Goal: Information Seeking & Learning: Check status

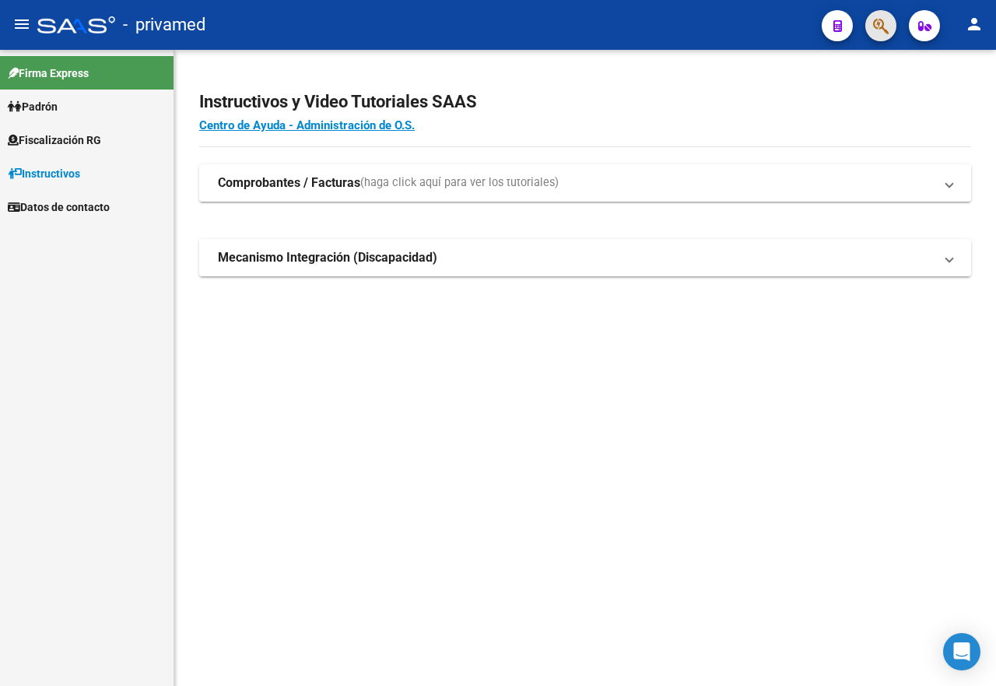
drag, startPoint x: 0, startPoint y: 0, endPoint x: 877, endPoint y: 30, distance: 877.4
click at [877, 30] on icon "button" at bounding box center [881, 26] width 16 height 18
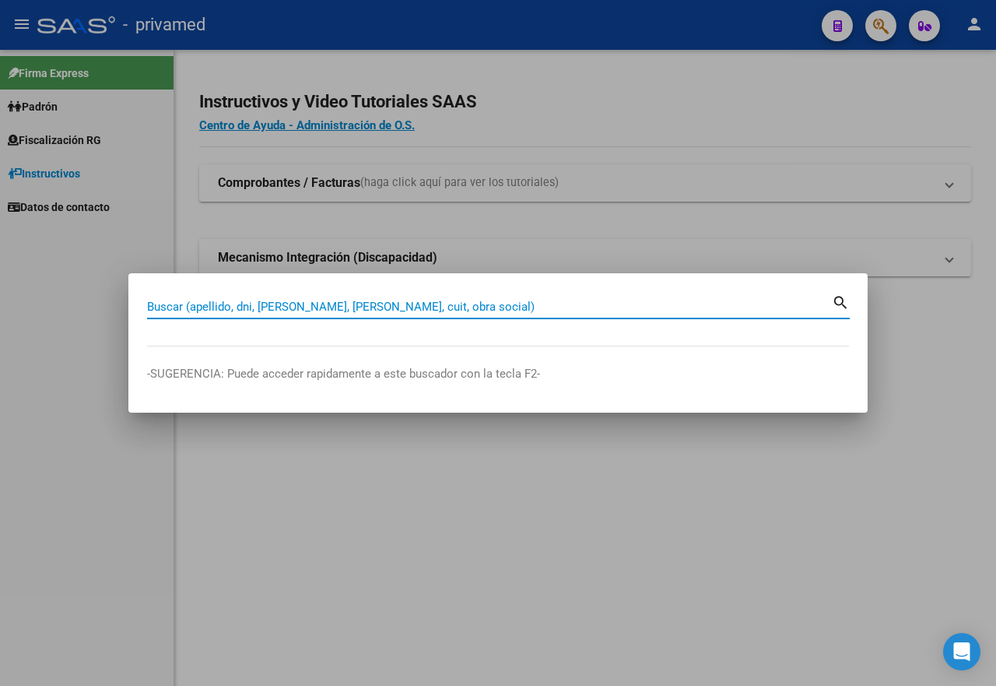
paste input "20319909649"
type input "20319909649"
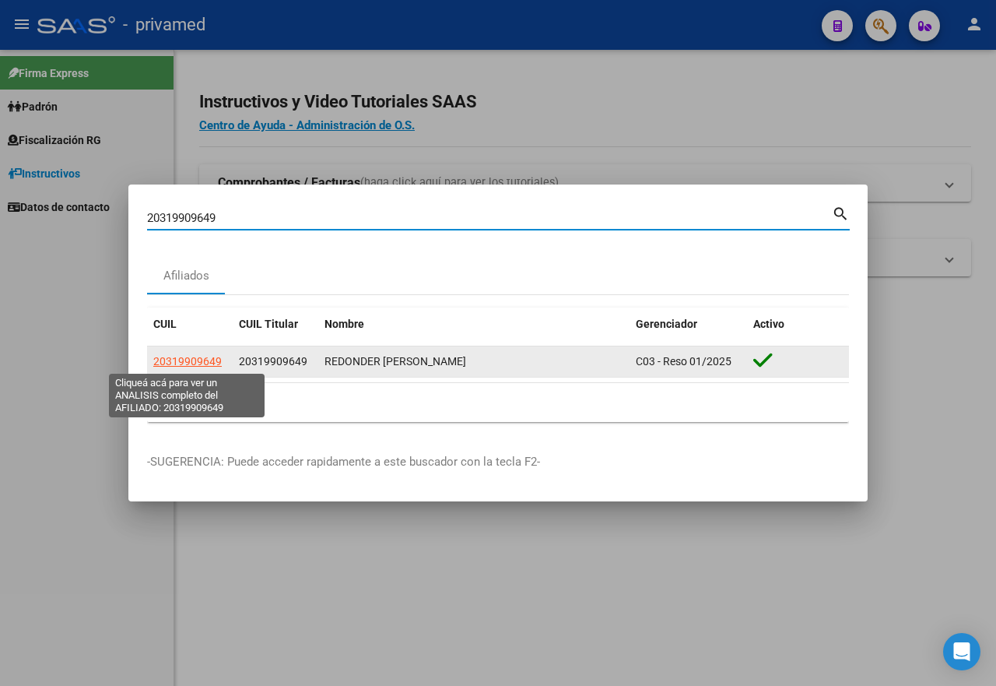
click at [208, 360] on span "20319909649" at bounding box center [187, 361] width 68 height 12
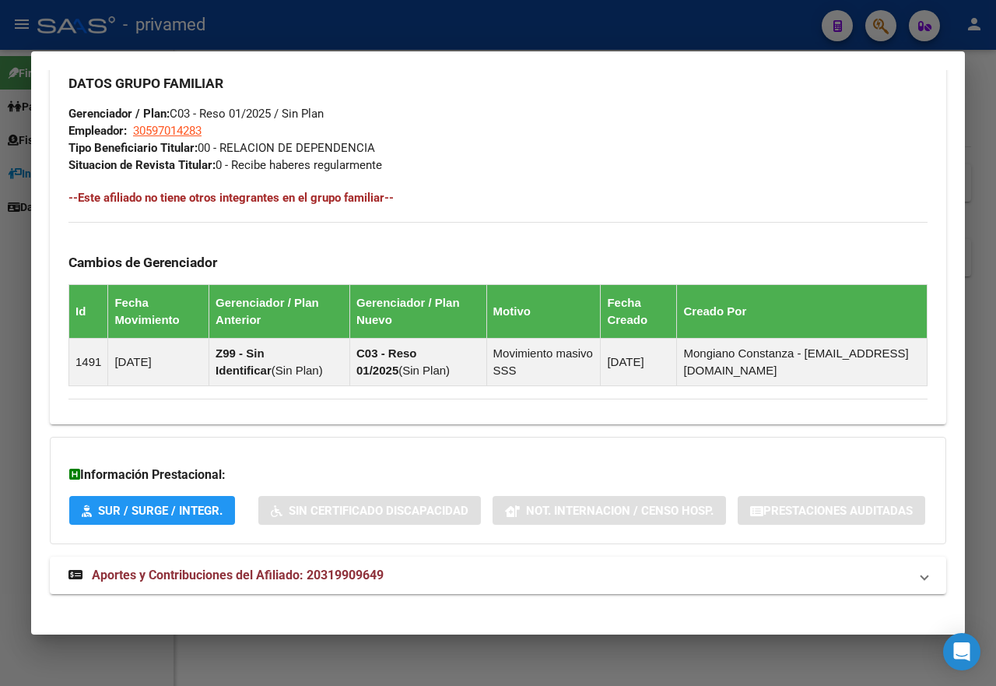
scroll to position [850, 0]
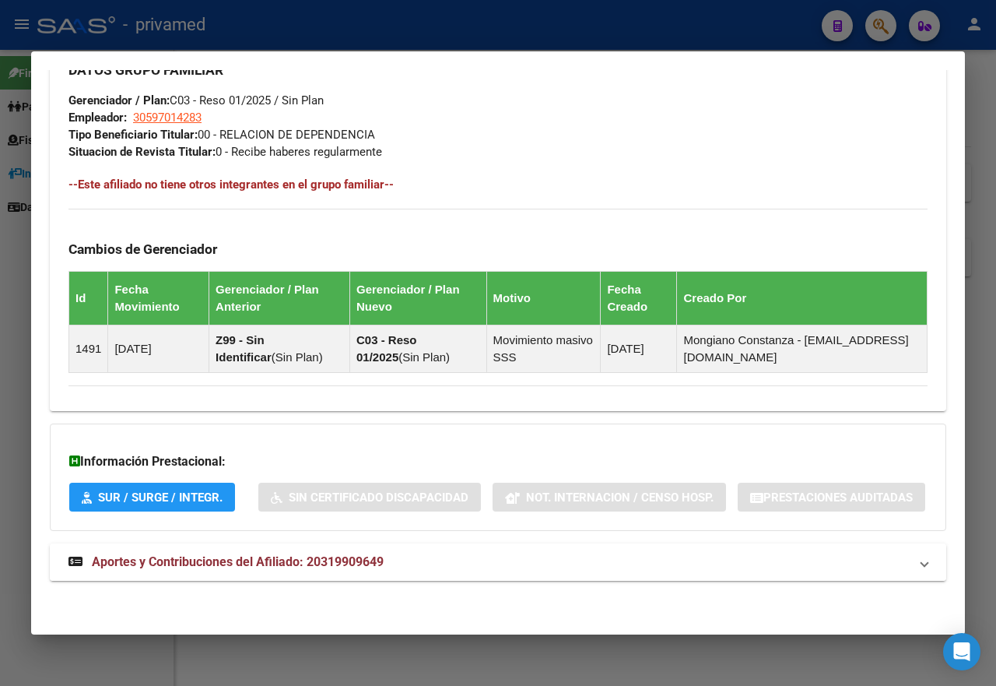
click at [307, 549] on mat-expansion-panel-header "Aportes y Contribuciones del Afiliado: 20319909649" at bounding box center [498, 561] width 896 height 37
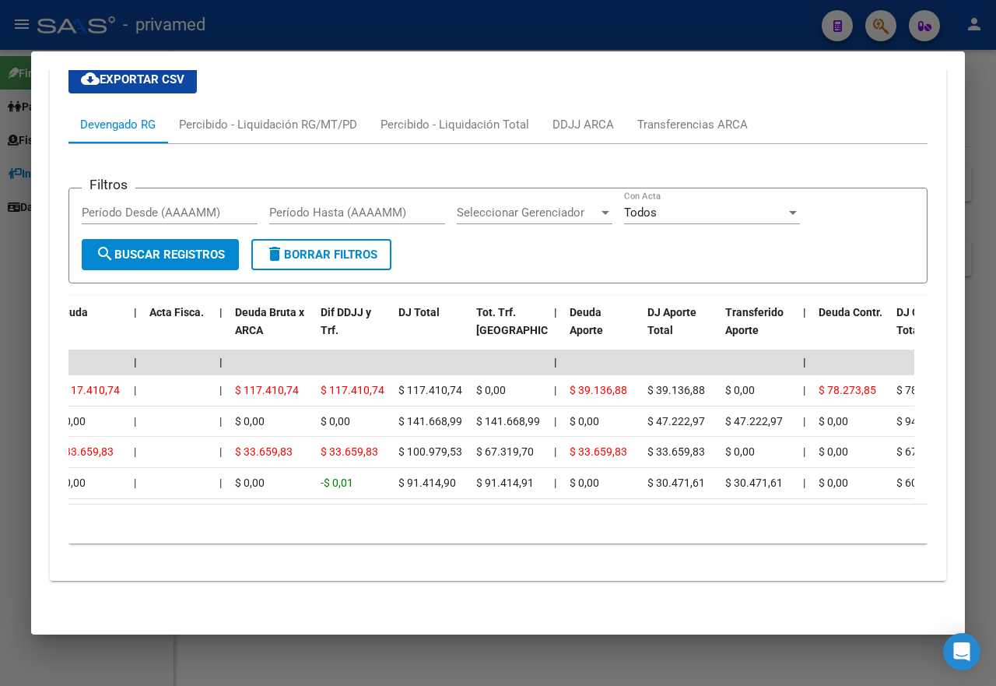
scroll to position [0, 0]
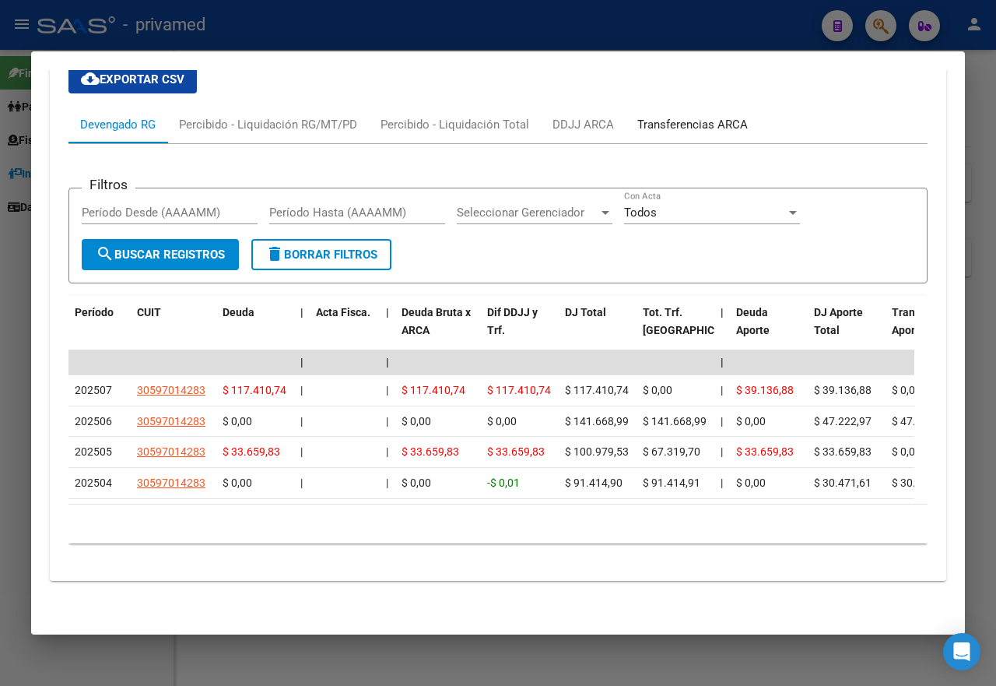
drag, startPoint x: 687, startPoint y: 113, endPoint x: 651, endPoint y: 155, distance: 55.2
click at [687, 116] on div "Transferencias ARCA" at bounding box center [692, 124] width 110 height 17
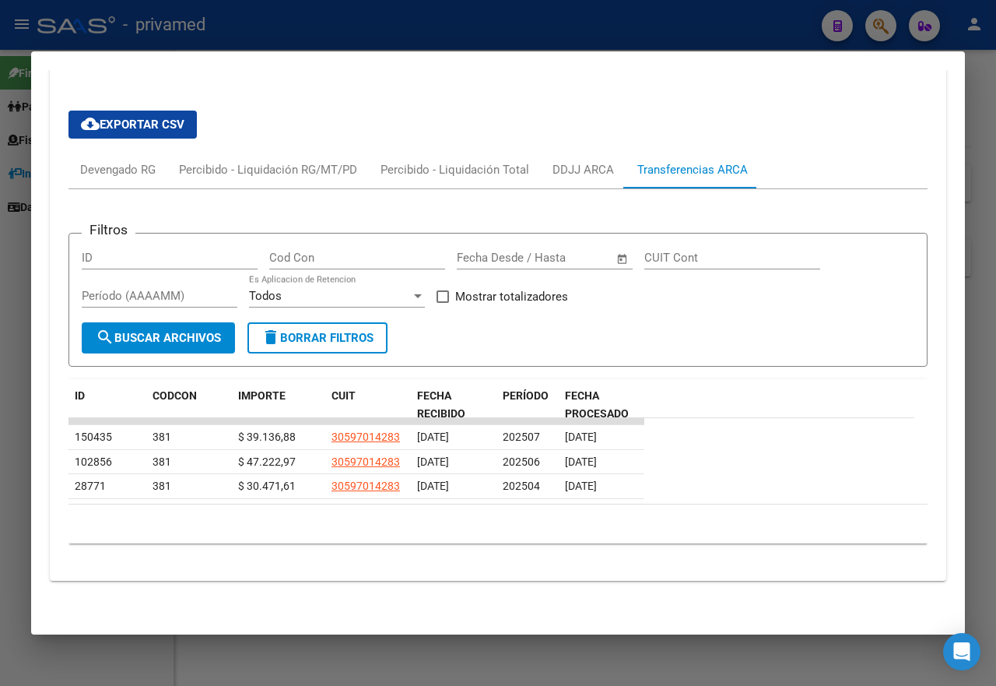
scroll to position [1369, 0]
click at [293, 170] on div "Percibido - Liquidación RG/MT/PD" at bounding box center [268, 169] width 178 height 17
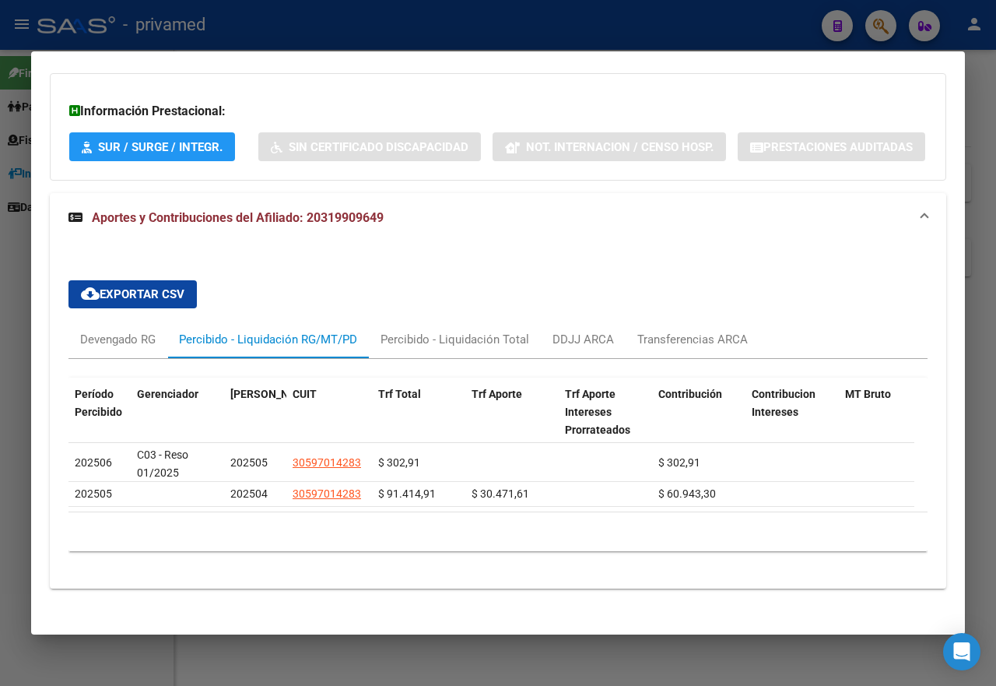
scroll to position [1221, 0]
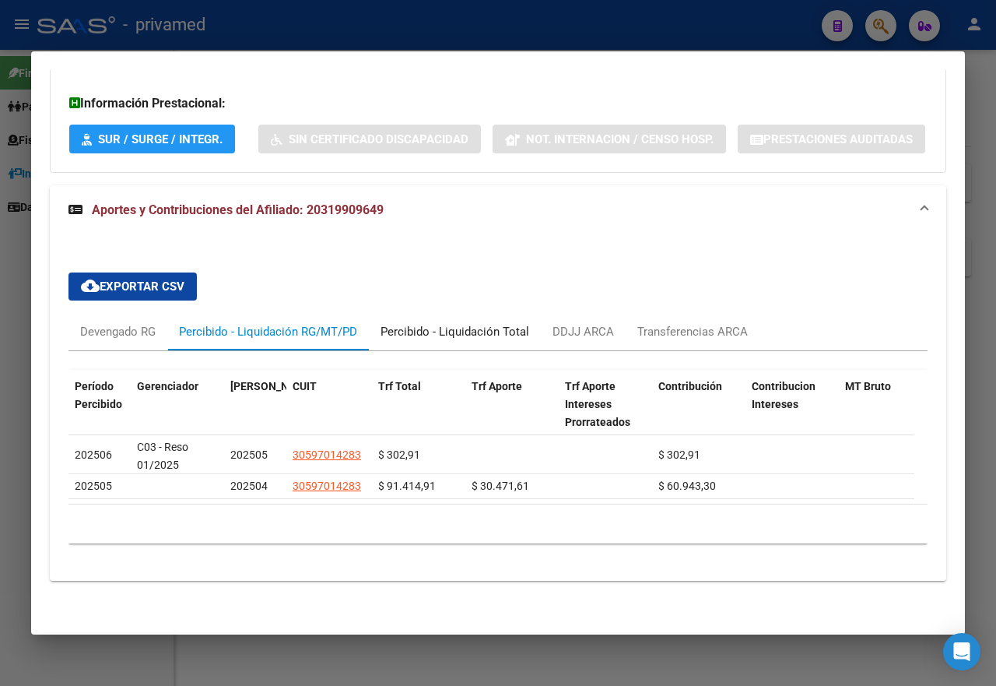
click at [426, 323] on div "Percibido - Liquidación Total" at bounding box center [454, 331] width 149 height 17
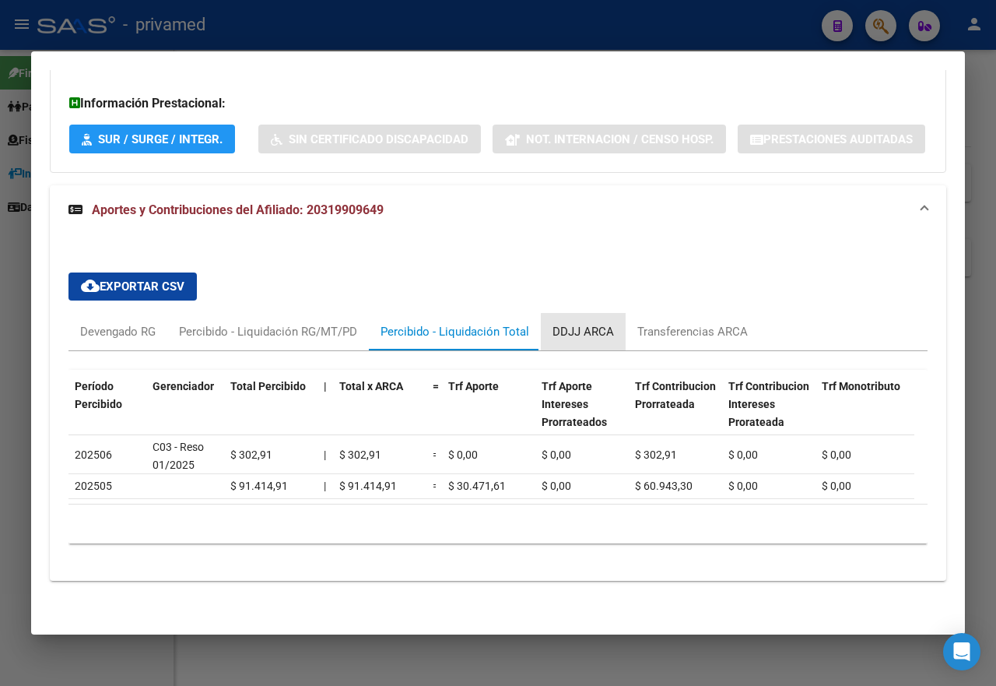
click at [587, 324] on div "DDJJ ARCA" at bounding box center [582, 331] width 61 height 17
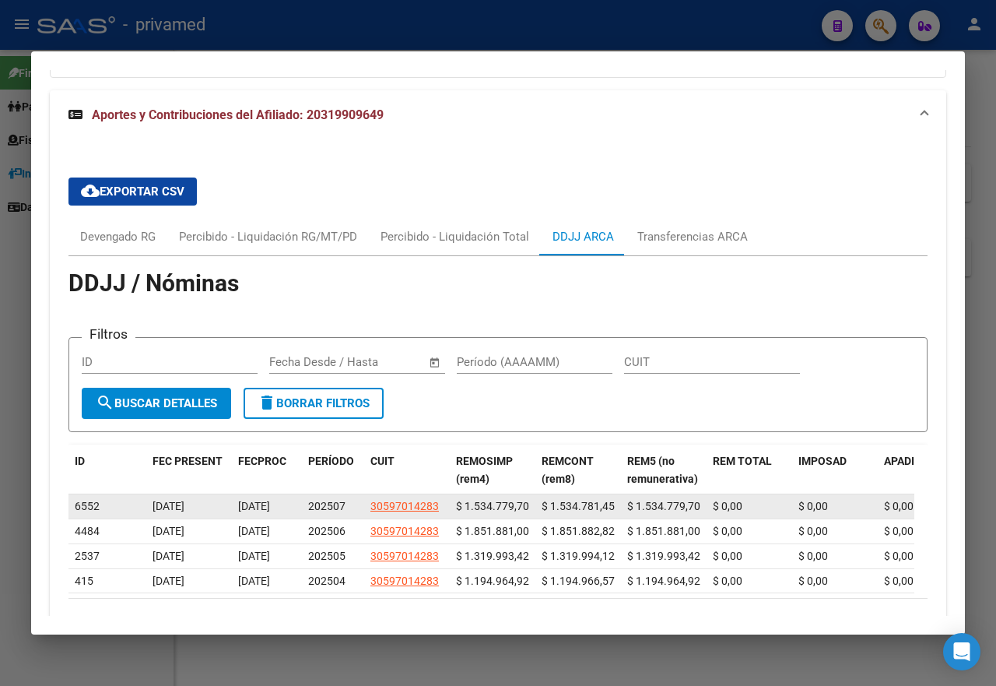
scroll to position [1376, 0]
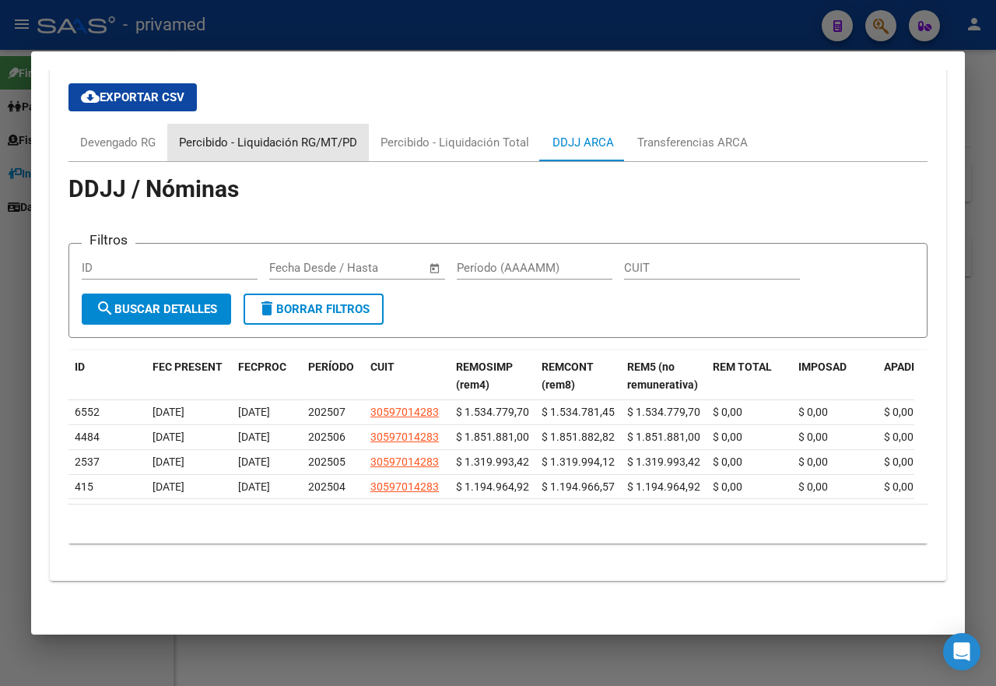
click at [283, 151] on div "Percibido - Liquidación RG/MT/PD" at bounding box center [268, 142] width 178 height 17
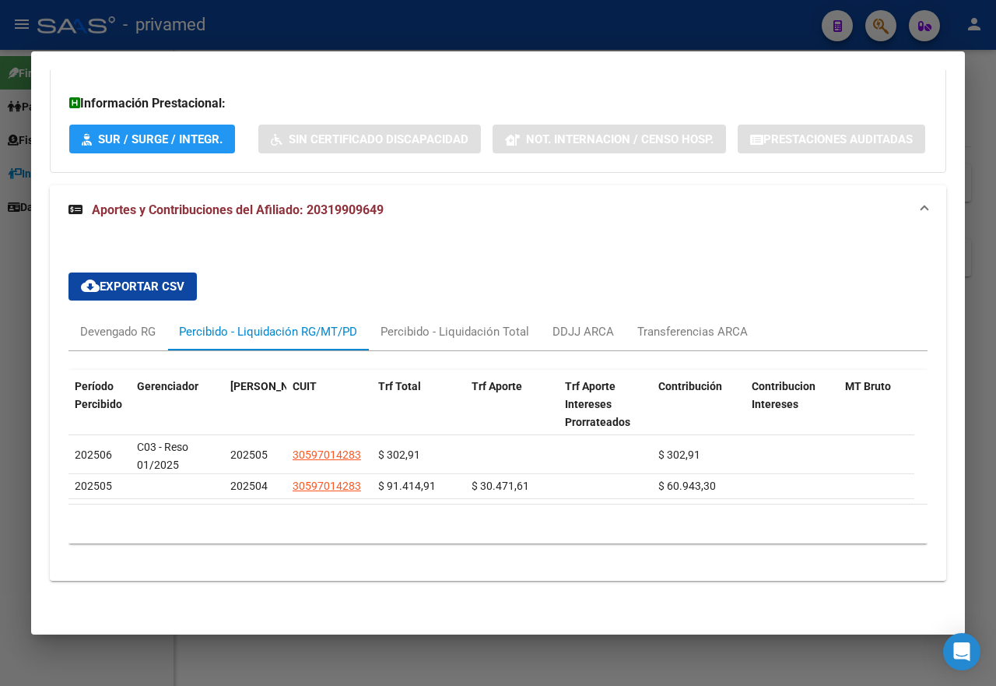
scroll to position [1221, 0]
click at [481, 323] on div "Percibido - Liquidación Total" at bounding box center [454, 331] width 149 height 17
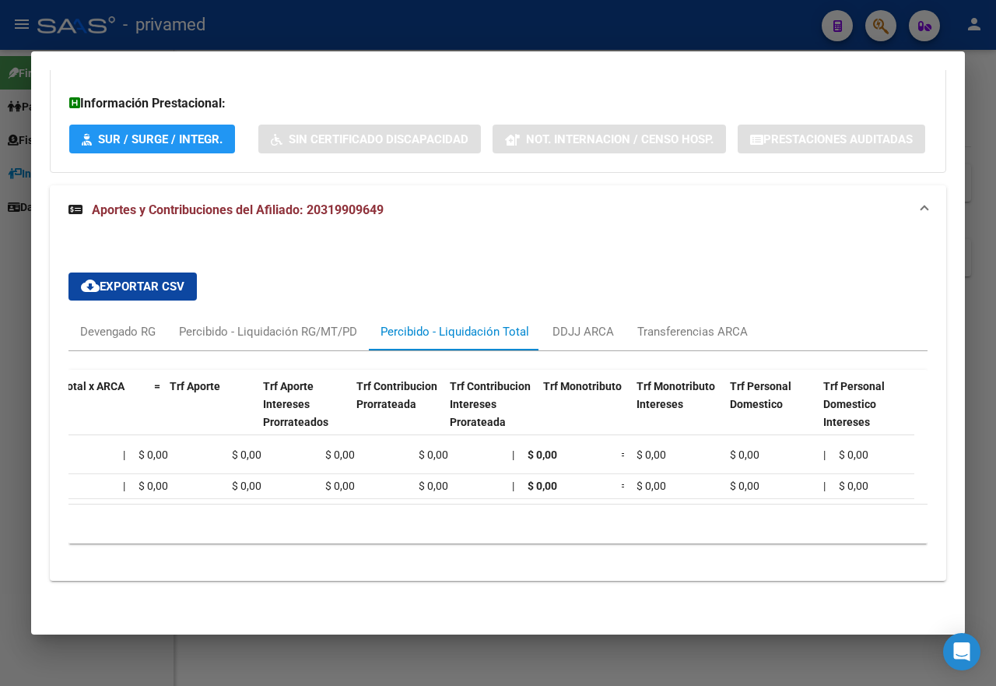
scroll to position [0, 0]
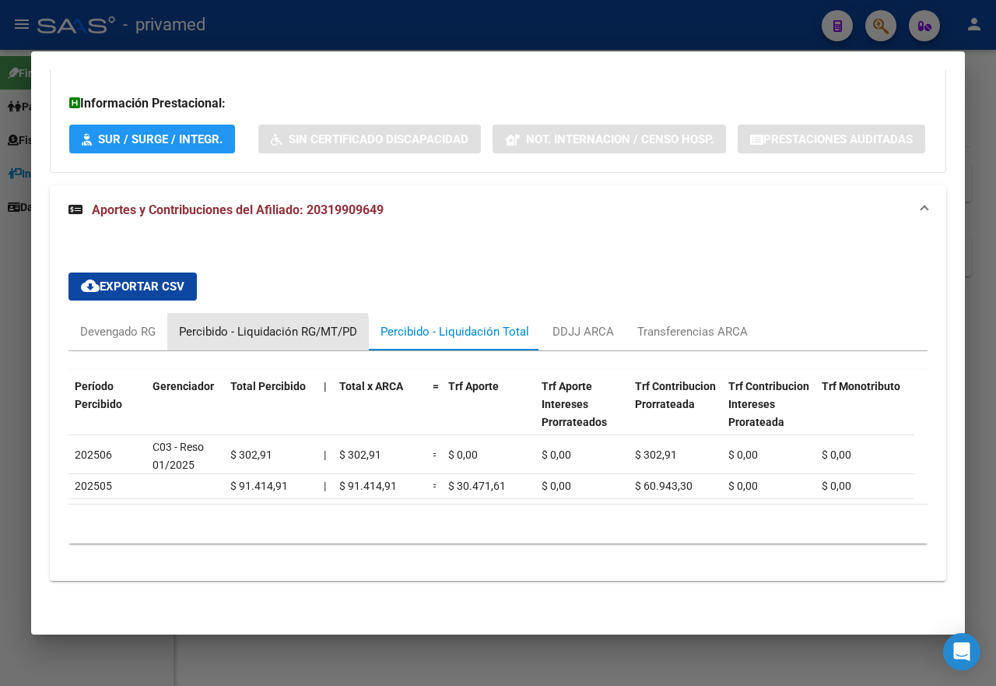
click at [216, 327] on div "Percibido - Liquidación RG/MT/PD" at bounding box center [268, 331] width 178 height 17
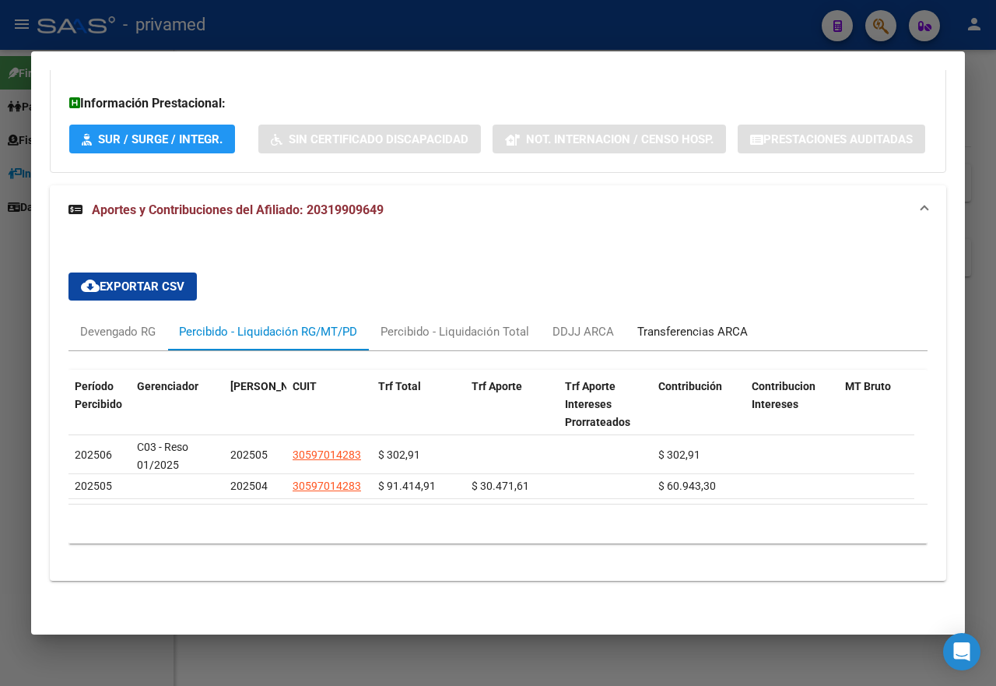
click at [658, 323] on div "Transferencias ARCA" at bounding box center [692, 331] width 110 height 17
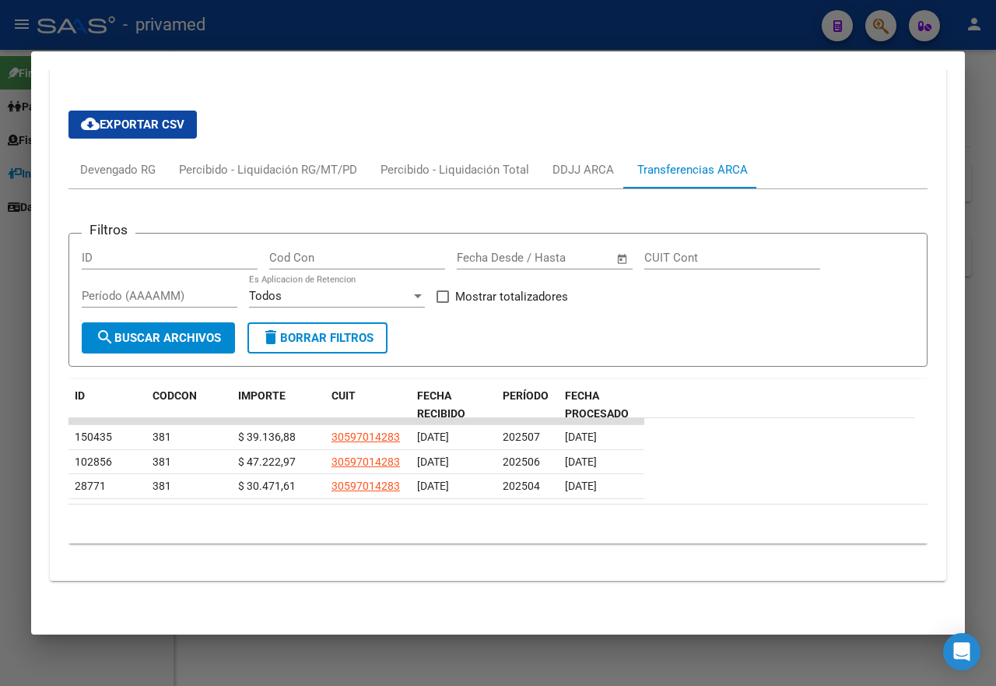
scroll to position [1369, 0]
click at [577, 163] on div "DDJJ ARCA" at bounding box center [582, 169] width 61 height 17
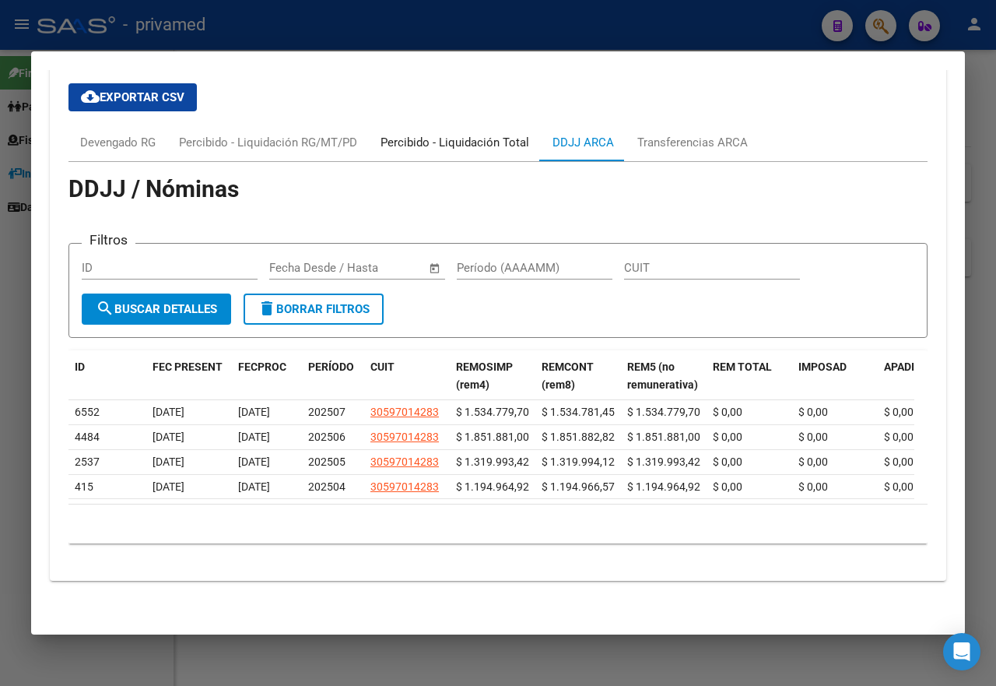
click at [444, 151] on div "Percibido - Liquidación Total" at bounding box center [454, 142] width 149 height 17
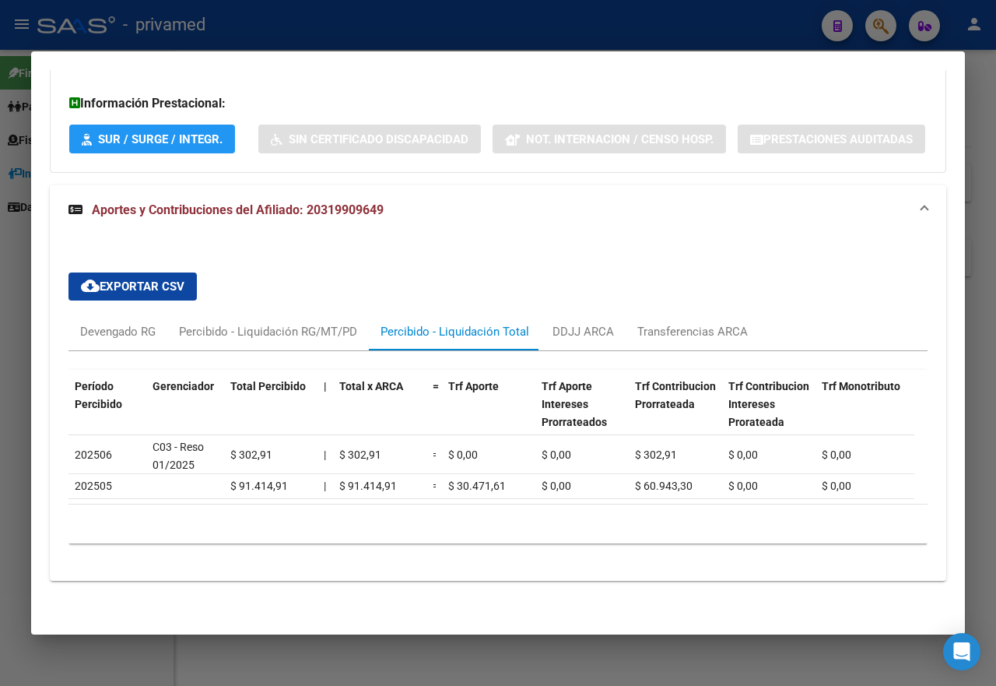
scroll to position [1221, 0]
click at [336, 328] on div "Percibido - Liquidación RG/MT/PD" at bounding box center [268, 331] width 202 height 37
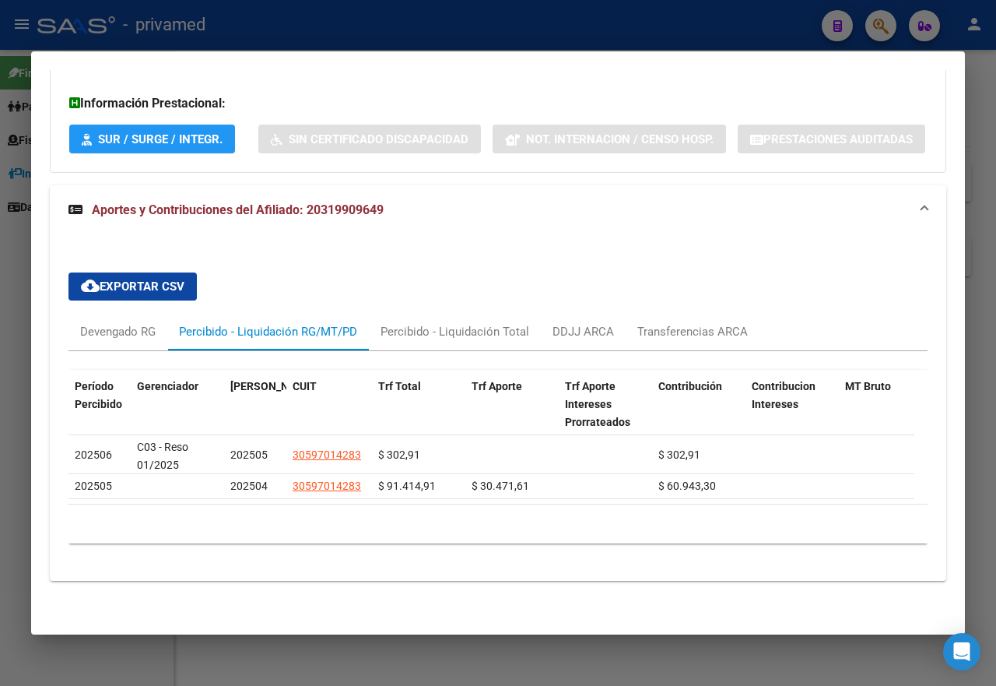
click at [6, 286] on div at bounding box center [498, 343] width 996 height 686
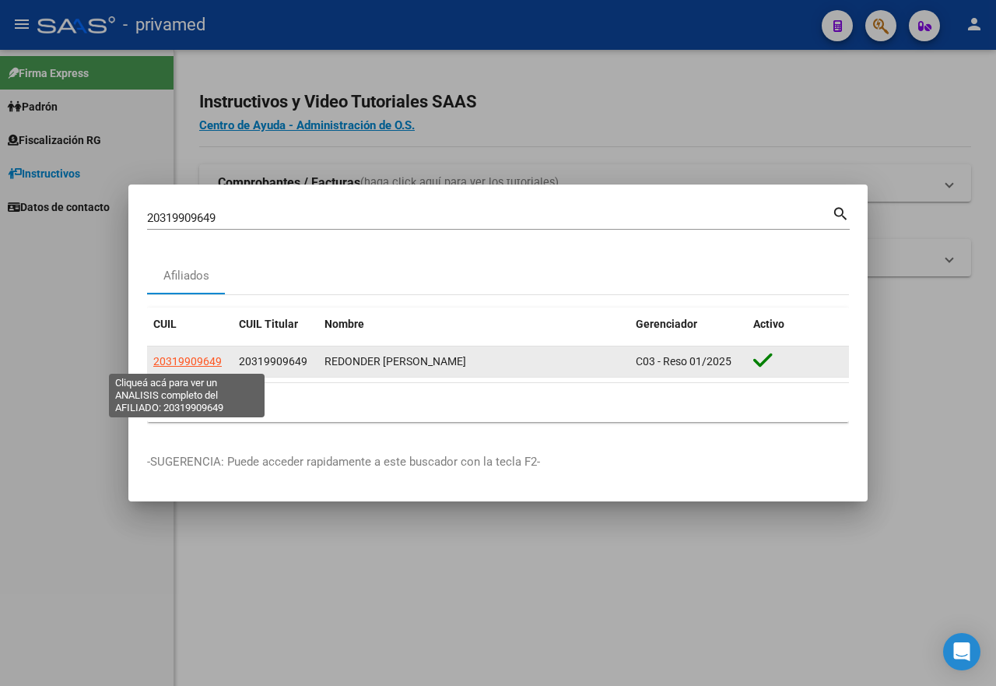
click at [207, 362] on span "20319909649" at bounding box center [187, 361] width 68 height 12
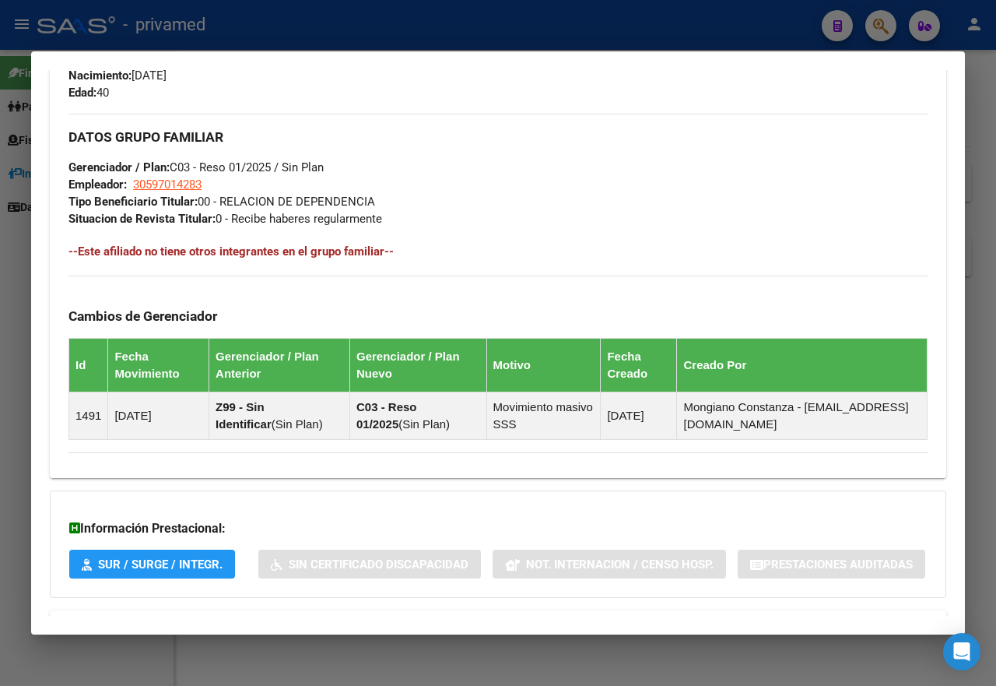
scroll to position [850, 0]
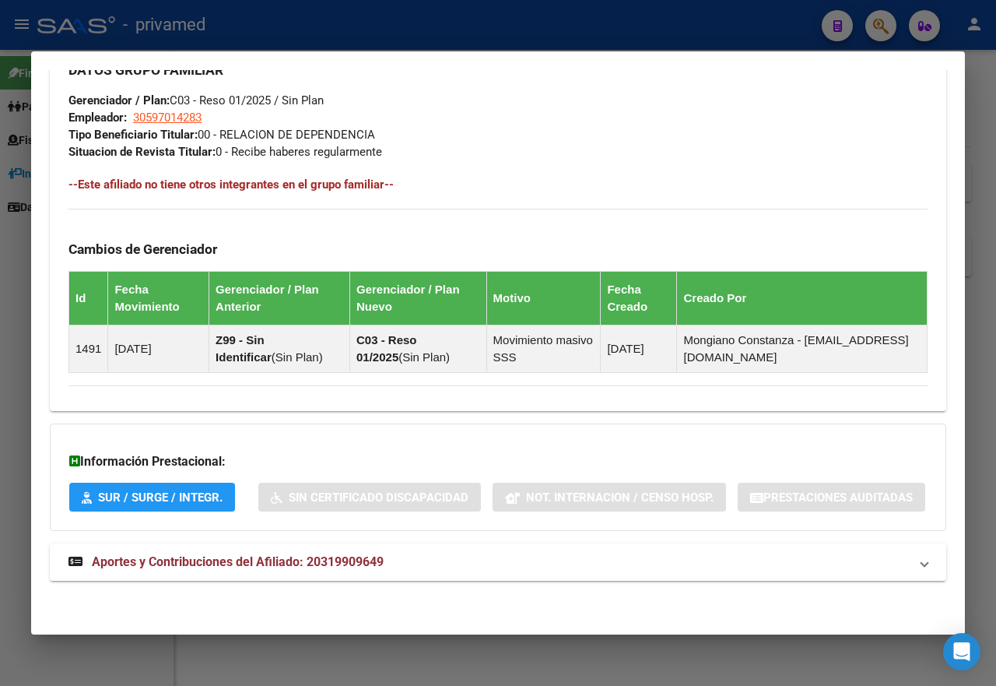
click at [323, 551] on mat-expansion-panel-header "Aportes y Contribuciones del Afiliado: 20319909649" at bounding box center [498, 561] width 896 height 37
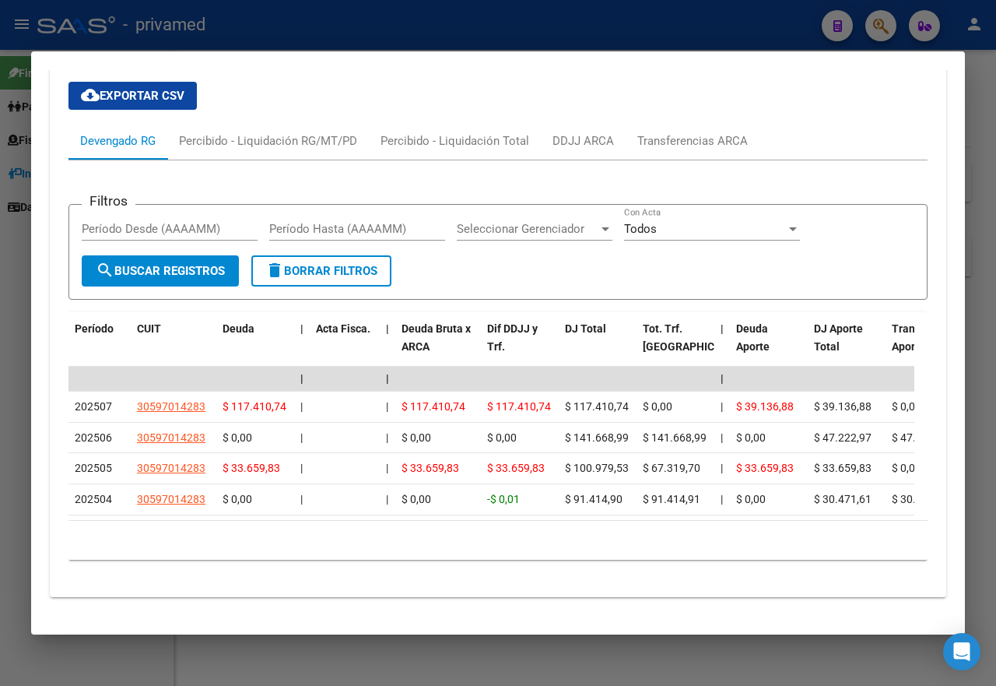
scroll to position [1431, 0]
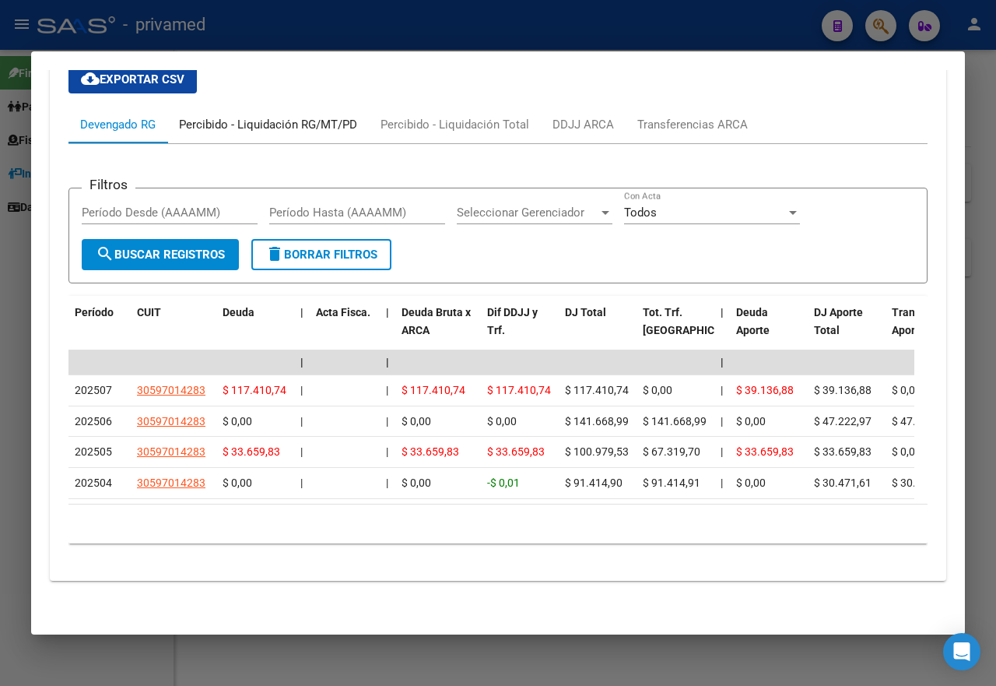
click at [317, 116] on div "Percibido - Liquidación RG/MT/PD" at bounding box center [268, 124] width 178 height 17
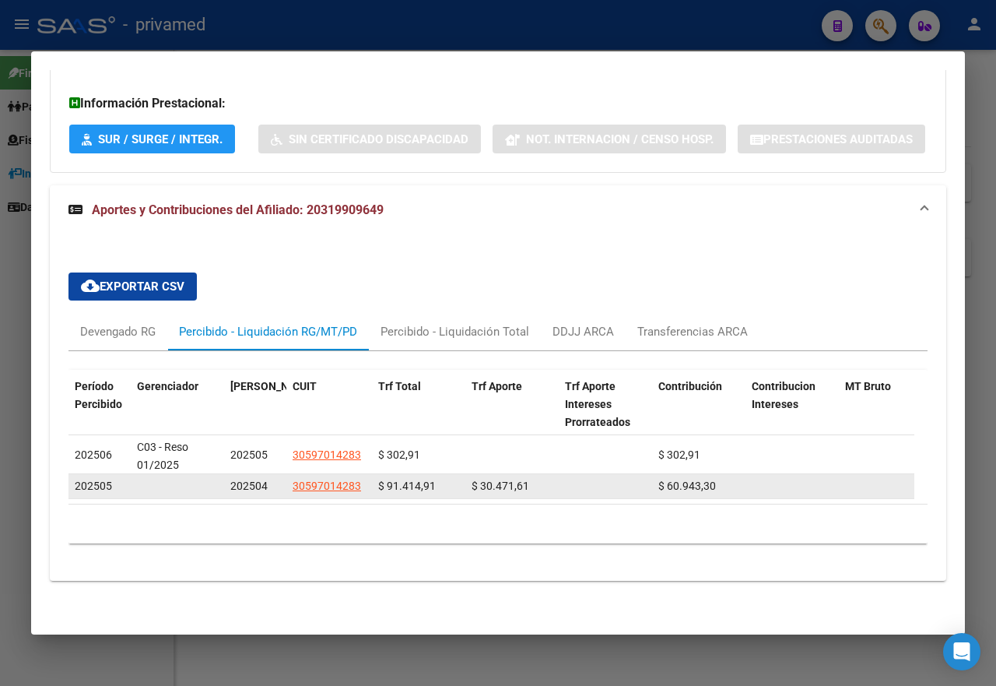
scroll to position [1221, 0]
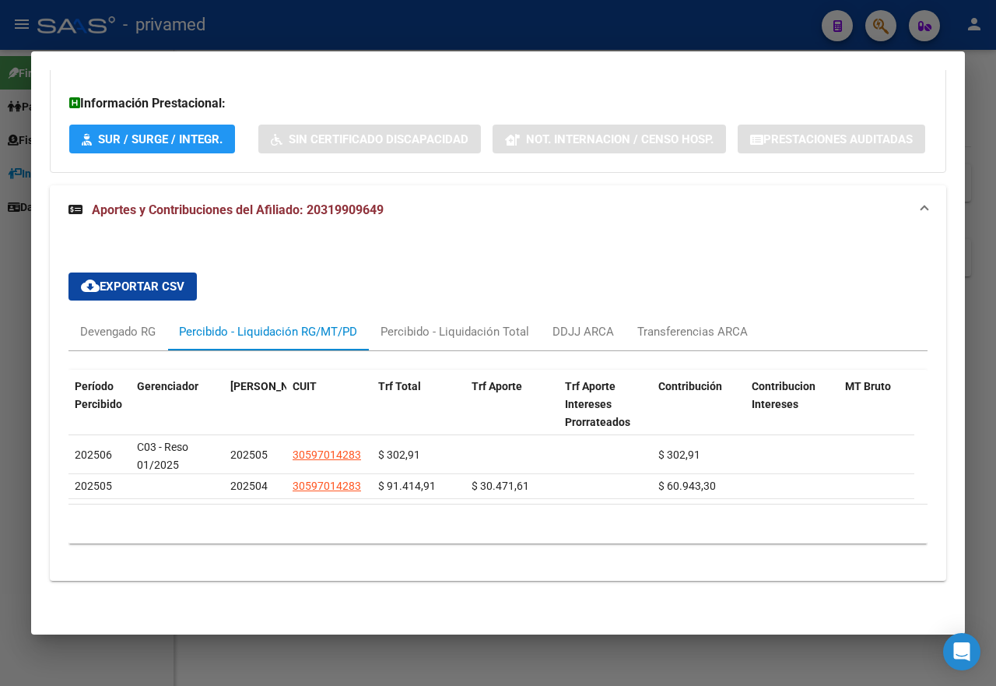
click at [356, 18] on div at bounding box center [498, 343] width 996 height 686
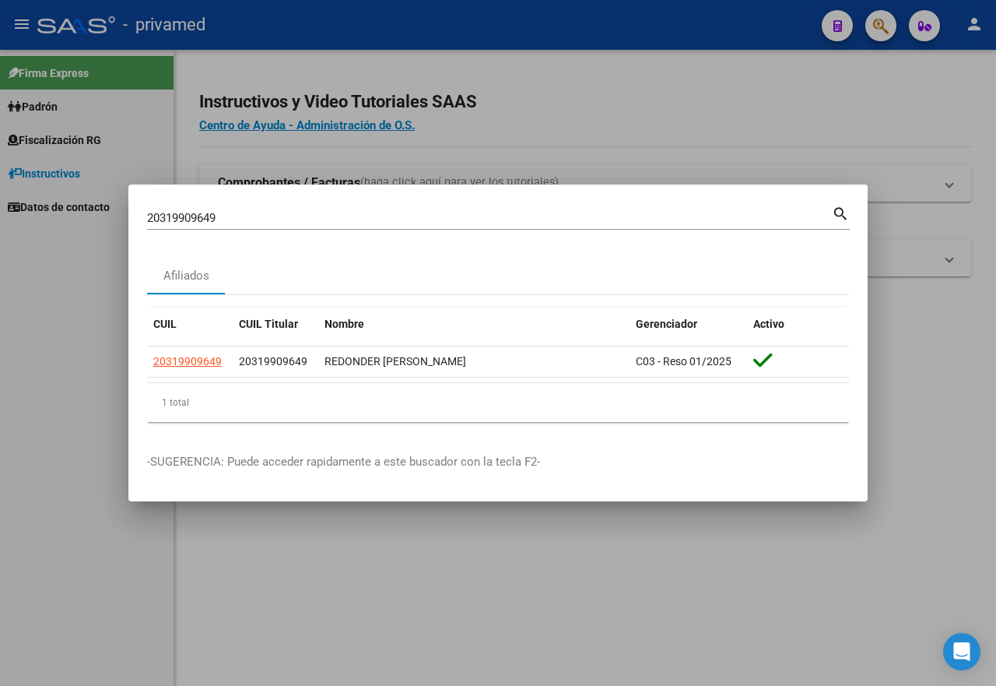
click at [383, 42] on div at bounding box center [498, 343] width 996 height 686
